Goal: Information Seeking & Learning: Check status

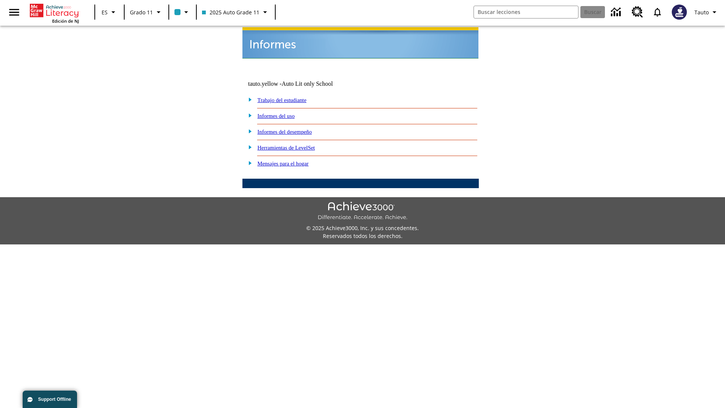
click at [282, 113] on link "Informes del uso" at bounding box center [276, 116] width 37 height 6
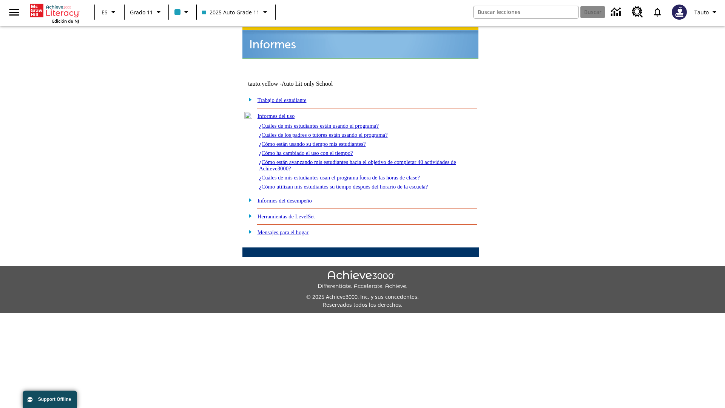
click at [329, 123] on link "¿Cuáles de mis estudiantes están usando el programa?" at bounding box center [319, 126] width 120 height 6
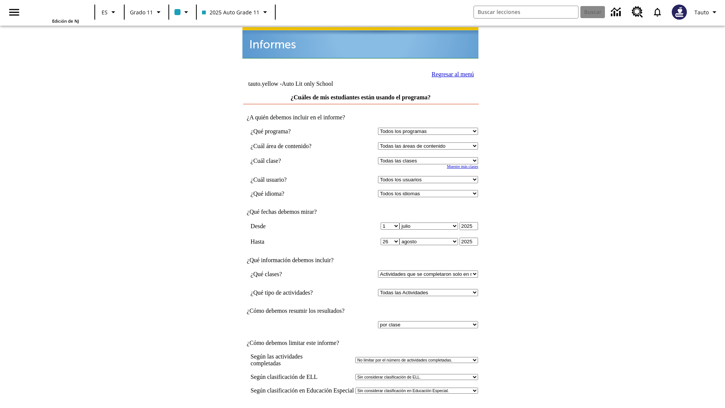
click at [430, 157] on select "Seleccionar una clase: Todas las clases 2025 Auto Grade 11 205 Auto Grade 11 Sa…" at bounding box center [428, 160] width 100 height 7
select select "11133141"
click at [430, 176] on select "Todos los usuarios Puma, Sautoen Puma, Sautoes Puma, Sautoss Twoclasses, Sautoe…" at bounding box center [428, 179] width 100 height 7
select select "21437114"
click at [361, 408] on input "Ver Informe" at bounding box center [360, 416] width 35 height 8
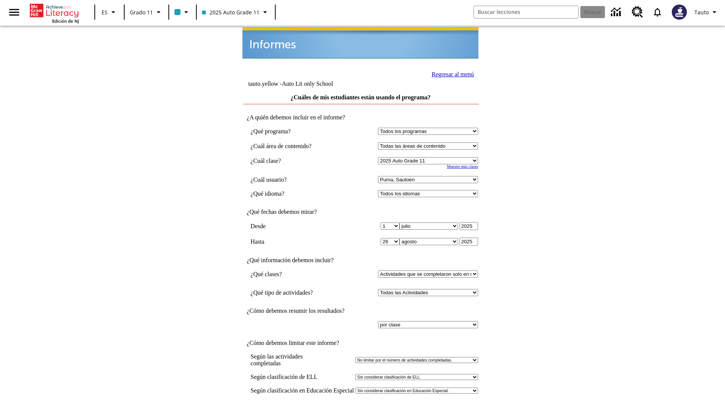
click at [451, 73] on link "Regresar al menú" at bounding box center [453, 74] width 42 height 6
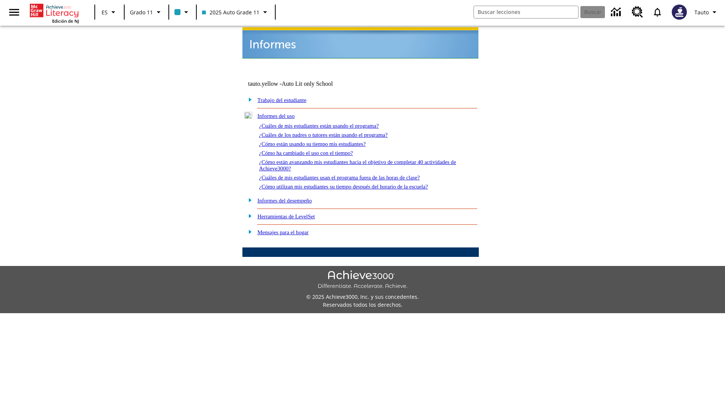
click at [334, 132] on link "¿Cuáles de los padres o tutores están usando el programa?" at bounding box center [323, 135] width 129 height 6
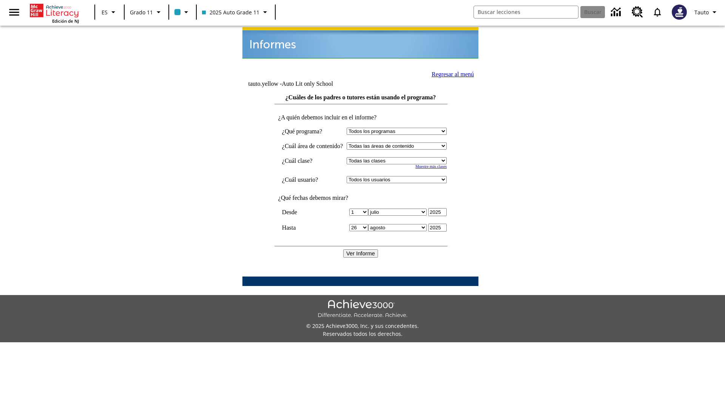
click at [404, 157] on select "Seleccionar una clase: Todas las clases 2025 Auto Grade 11 205 Auto Grade 11 Sa…" at bounding box center [397, 160] width 100 height 7
select select "11133141"
click at [404, 176] on select "Todos los usuarios Puma, Sautoen Puma, Sautoes Puma, Sautoss Twoclasses, Sautoe…" at bounding box center [397, 179] width 100 height 7
select select "21437114"
click at [361, 249] on input "Ver Informe" at bounding box center [360, 253] width 35 height 8
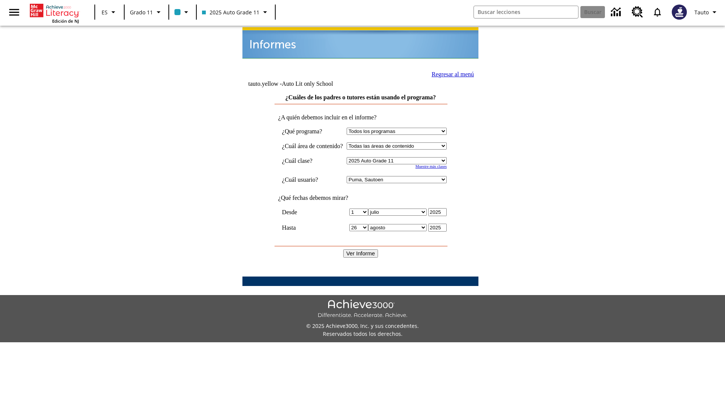
click at [450, 73] on link "Regresar al menú" at bounding box center [453, 74] width 42 height 6
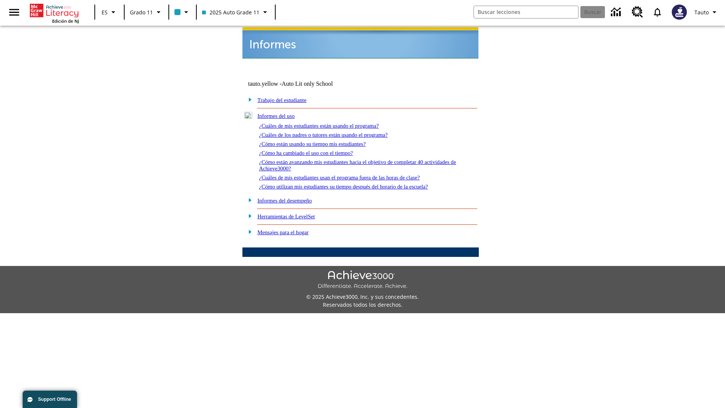
click at [321, 141] on link "¿Cómo están usando su tiempo mis estudiantes?" at bounding box center [312, 144] width 107 height 6
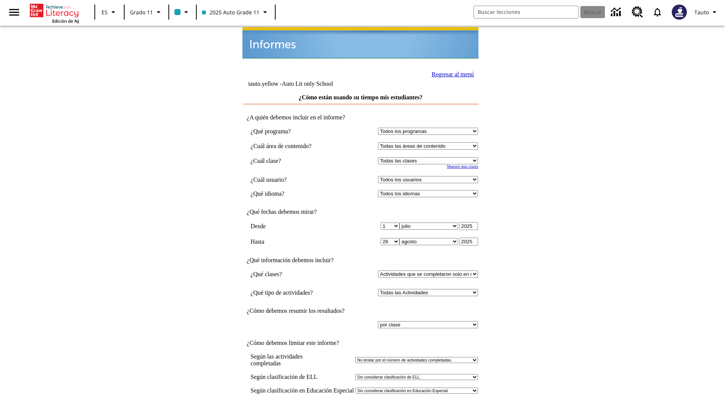
click at [430, 157] on select "Seleccionar una clase: Todas las clases 2025 Auto Grade 11 205 Auto Grade 11 Sa…" at bounding box center [428, 160] width 100 height 7
select select "11133141"
select select "21437114"
click at [361, 408] on input "Ver Informe" at bounding box center [360, 416] width 35 height 8
click at [451, 73] on link "Regresar al menú" at bounding box center [453, 74] width 42 height 6
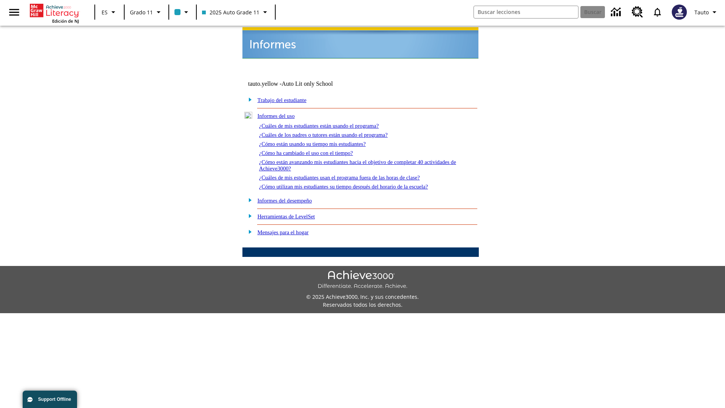
click at [313, 150] on link "¿Cómo ha cambiado el uso con el tiempo?" at bounding box center [306, 153] width 94 height 6
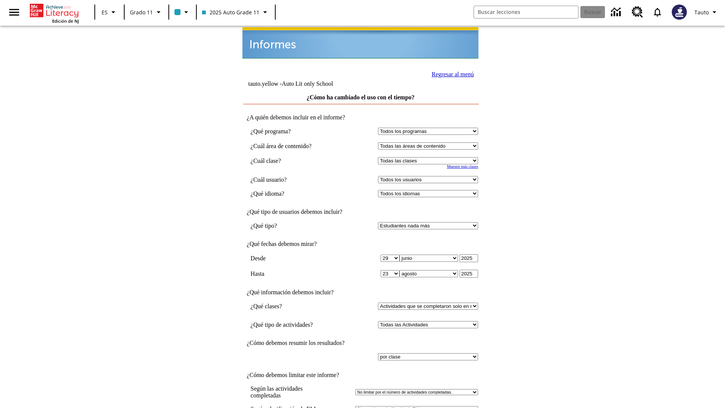
select select "11133141"
click at [430, 176] on select "Todos los usuarios Puma, Sautoen Puma, Sautoes Puma, Sautoss Twoclasses, Sautoe…" at bounding box center [428, 179] width 100 height 7
select select "21437114"
click at [451, 73] on link "Regresar al menú" at bounding box center [453, 74] width 42 height 6
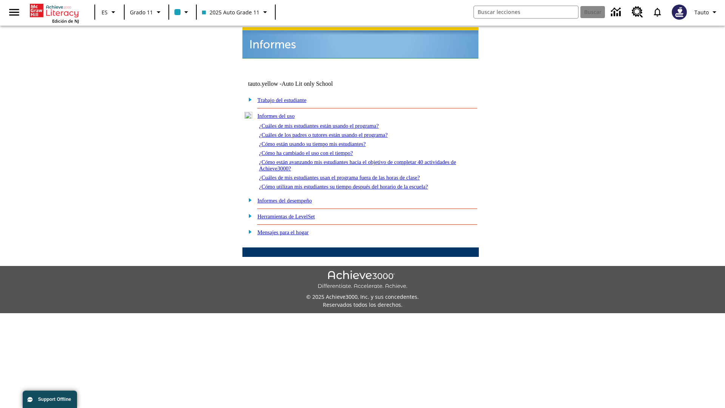
click at [354, 159] on link "¿Cómo están avanzando mis estudiantes hacia el objetivo de completar 40 activid…" at bounding box center [357, 165] width 197 height 12
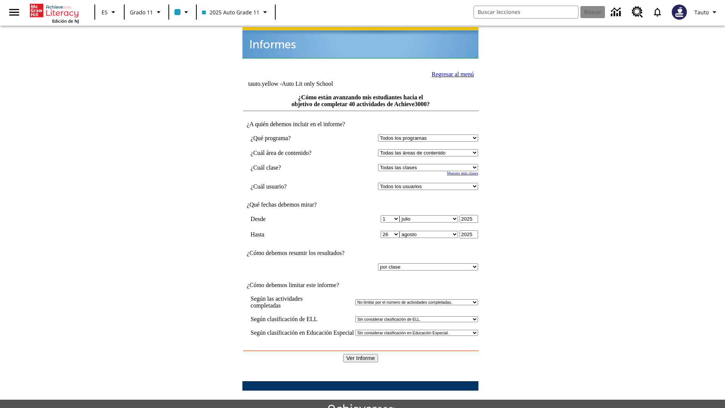
click at [430, 164] on select "Seleccionar una clase: Todas las clases 2025 Auto Grade 11 205 Auto Grade 11 Sa…" at bounding box center [428, 167] width 100 height 7
select select "11133141"
click at [430, 183] on select "Todos los usuarios Puma, Sautoen Puma, Sautoes Puma, Sautoss Twoclasses, Sautoe…" at bounding box center [428, 186] width 100 height 7
select select "21437114"
click at [361, 354] on input "Ver Informe" at bounding box center [360, 358] width 35 height 8
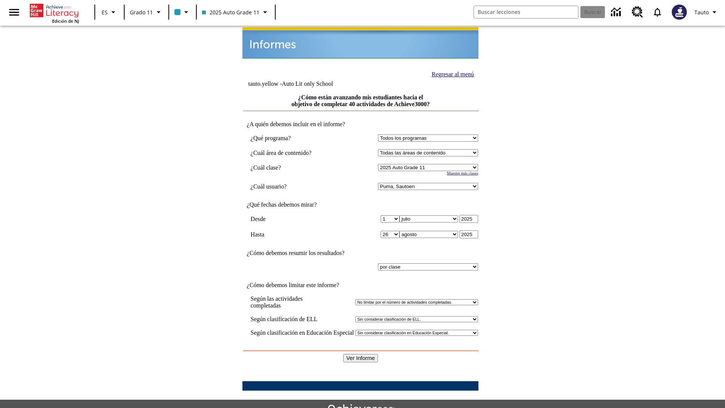
click at [451, 73] on link "Regresar al menú" at bounding box center [453, 74] width 42 height 6
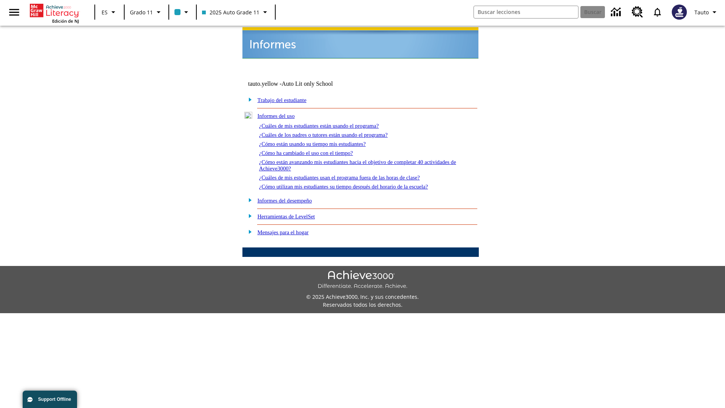
click at [353, 174] on link "¿Cuáles de mis estudiantes usan el programa fuera de las horas de clase?" at bounding box center [339, 177] width 161 height 6
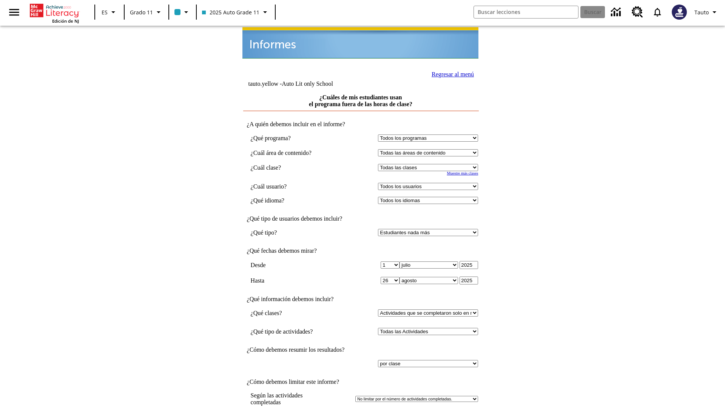
select select "11133141"
select select "21437114"
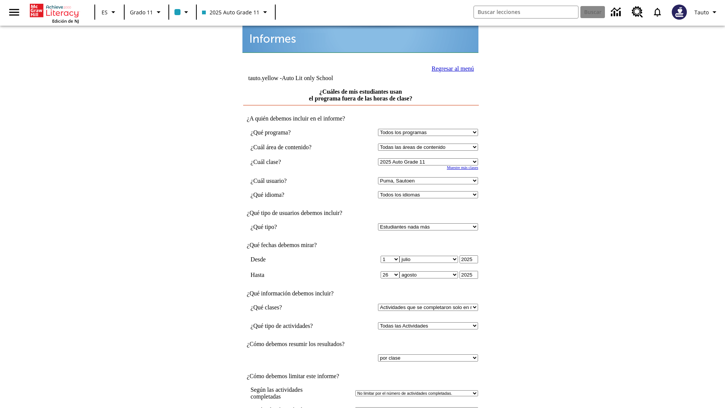
click at [451, 68] on link "Regresar al menú" at bounding box center [453, 68] width 42 height 6
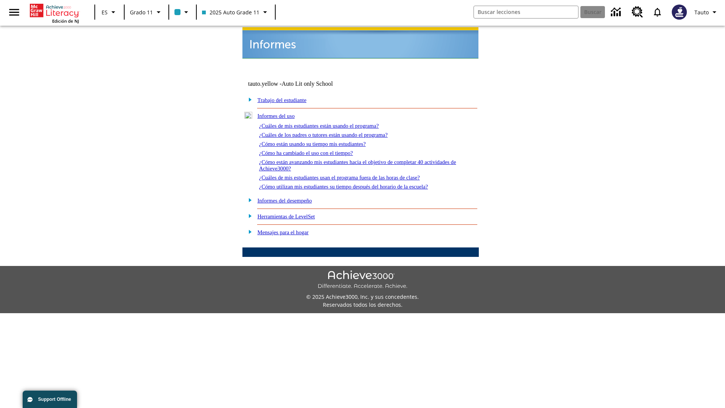
click at [357, 184] on link "¿Cómo utilizan mis estudiantes su tiempo después del horario de la escuela?" at bounding box center [343, 187] width 169 height 6
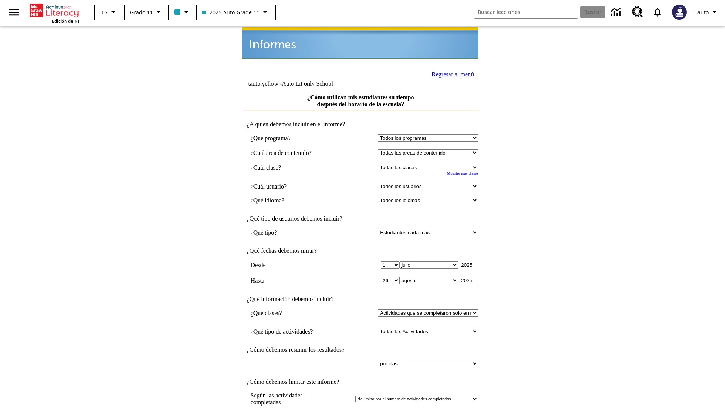
click at [430, 164] on select "Seleccionar una clase: Todas las clases 2025 Auto Grade 11 205 Auto Grade 11 Sa…" at bounding box center [428, 167] width 100 height 7
select select "11133141"
select select "21437114"
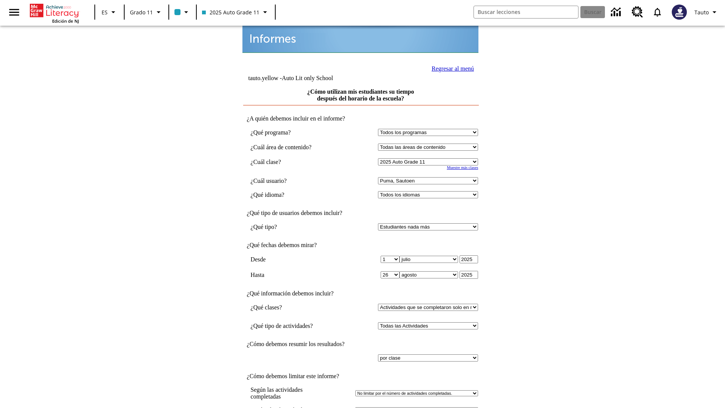
click at [451, 68] on link "Regresar al menú" at bounding box center [453, 68] width 42 height 6
